Goal: Task Accomplishment & Management: Complete application form

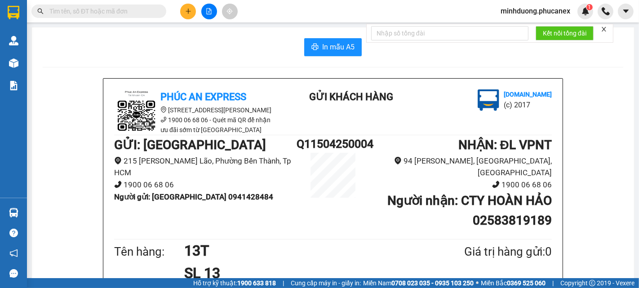
click at [140, 12] on input "text" at bounding box center [102, 11] width 106 height 10
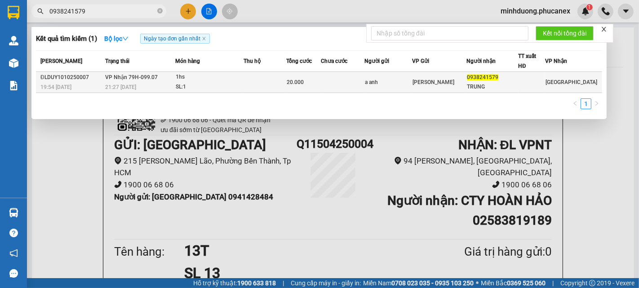
type input "0938241579"
click at [317, 81] on div "20.000" at bounding box center [304, 82] width 34 height 10
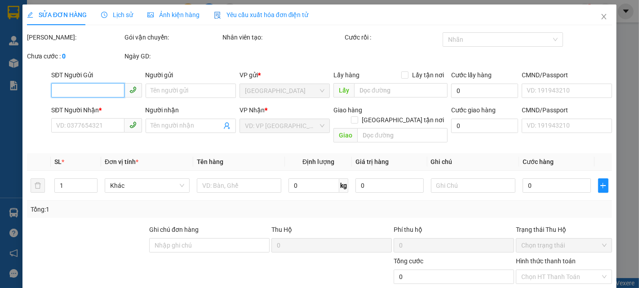
type input "a anh"
type input "0938241579"
type input "TRUNG"
type input "20.000"
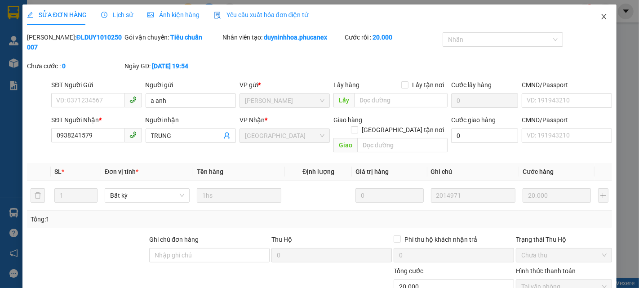
click at [600, 15] on icon "close" at bounding box center [603, 16] width 7 height 7
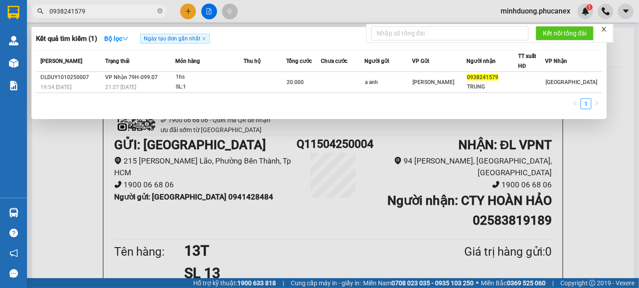
click at [156, 12] on span "0938241579" at bounding box center [98, 10] width 135 height 13
